Goal: Task Accomplishment & Management: Use online tool/utility

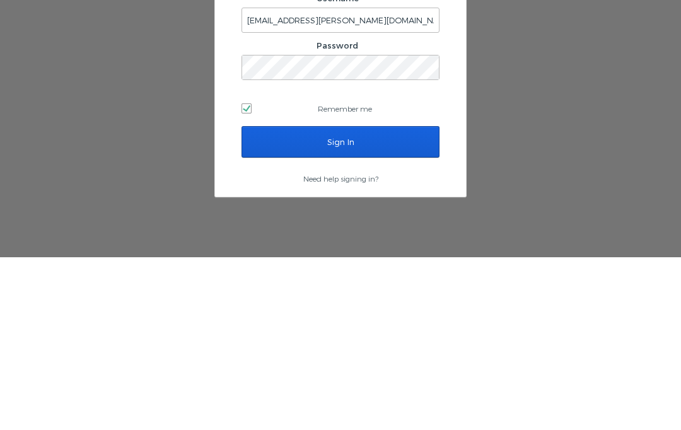
scroll to position [53, 0]
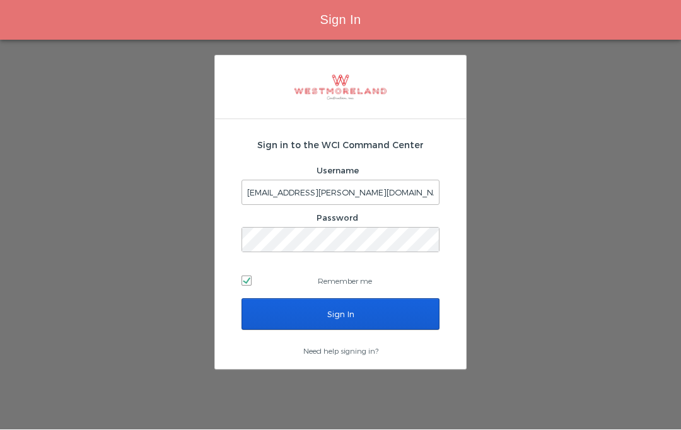
click at [415, 299] on input "Sign In" at bounding box center [341, 315] width 198 height 32
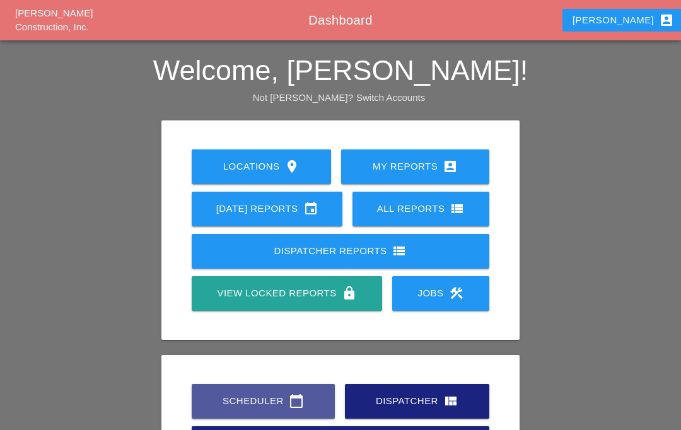
click at [300, 394] on icon "calendar_today" at bounding box center [296, 401] width 15 height 15
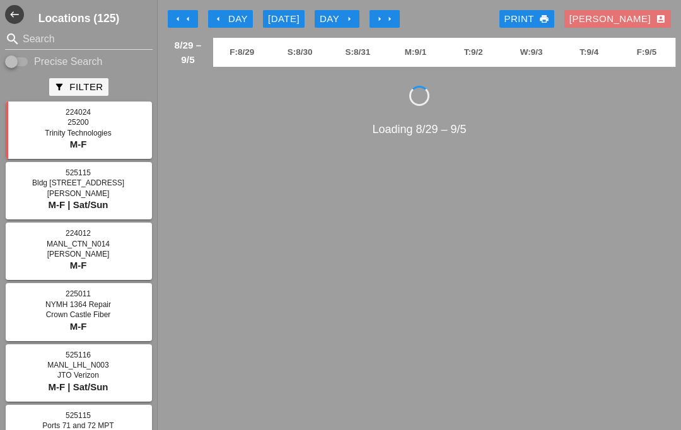
click at [233, 13] on div "arrow_left Day" at bounding box center [230, 19] width 35 height 15
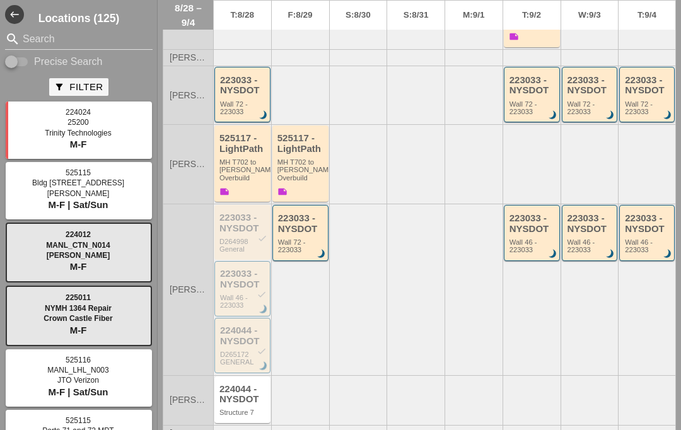
scroll to position [378, 0]
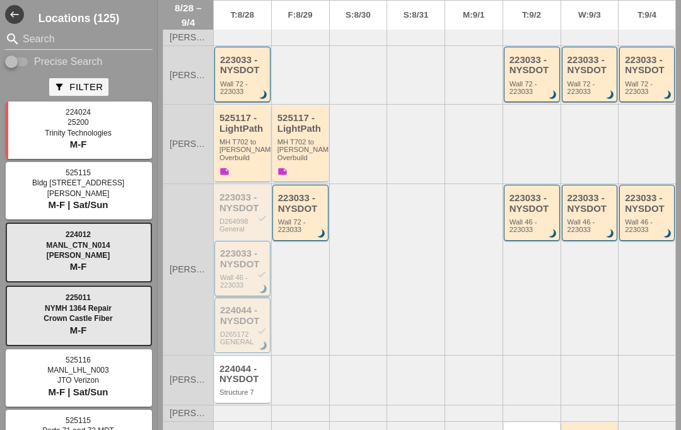
click at [248, 256] on div "223033 - NYSDOT check" at bounding box center [243, 258] width 47 height 21
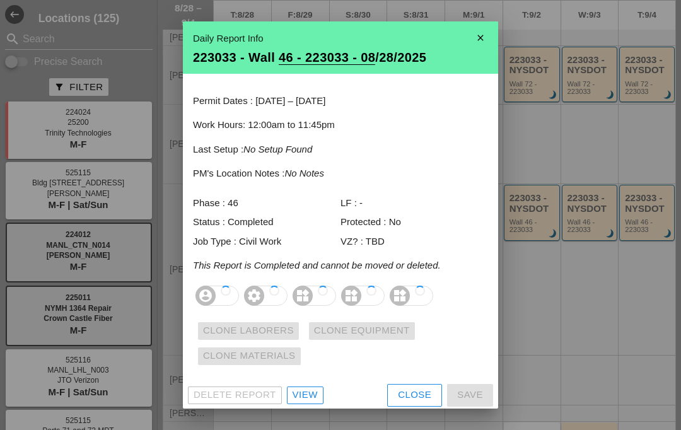
click at [418, 390] on div "Close" at bounding box center [414, 395] width 33 height 15
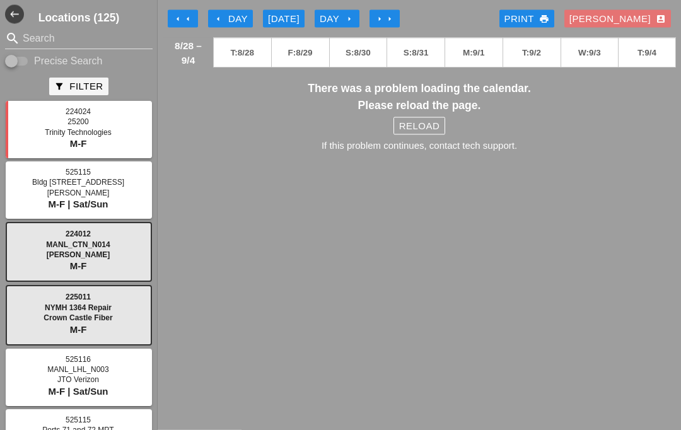
scroll to position [0, 0]
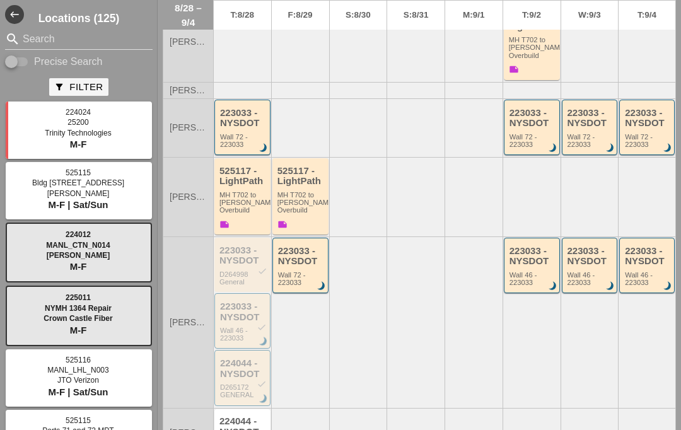
scroll to position [355, 0]
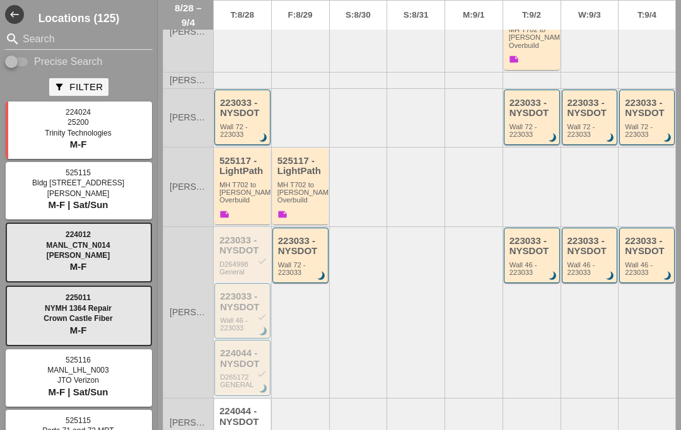
click at [251, 300] on div "223033 - NYSDOT check" at bounding box center [243, 301] width 47 height 21
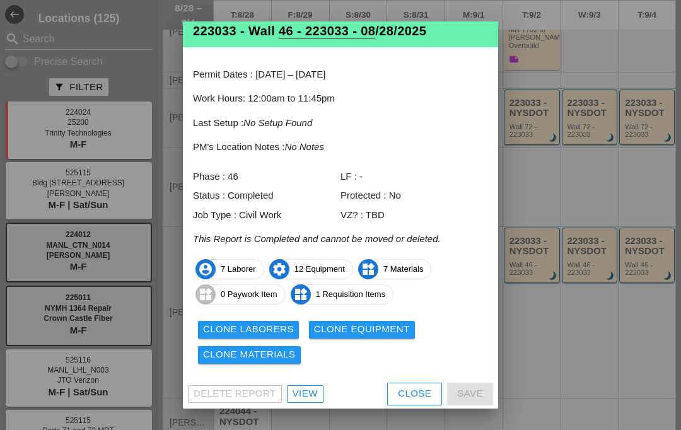
scroll to position [25, 0]
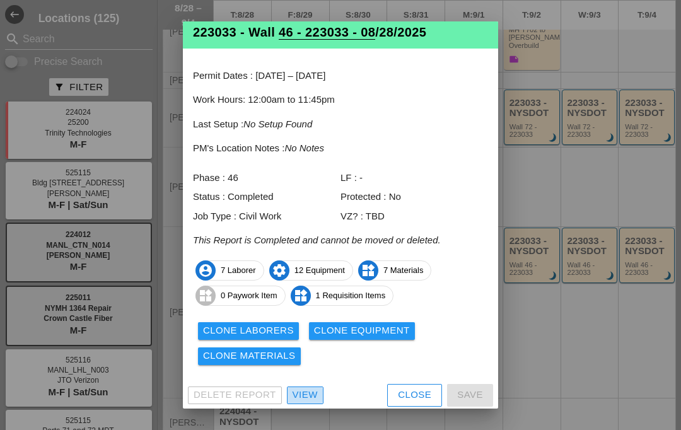
click at [294, 388] on div "View" at bounding box center [305, 395] width 25 height 15
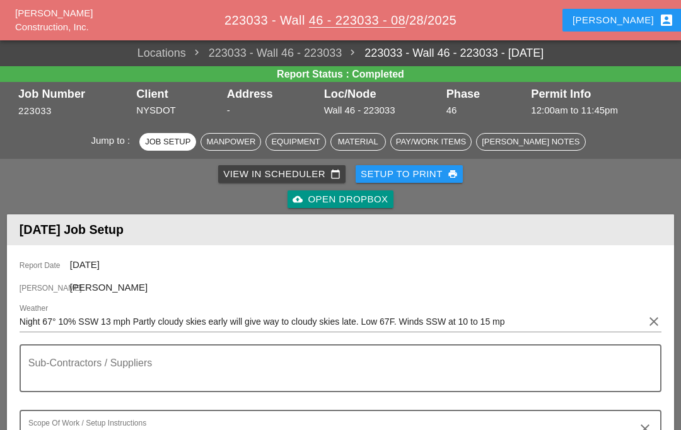
click at [360, 199] on div "cloud_upload Open Dropbox" at bounding box center [340, 199] width 95 height 15
